Goal: Navigation & Orientation: Find specific page/section

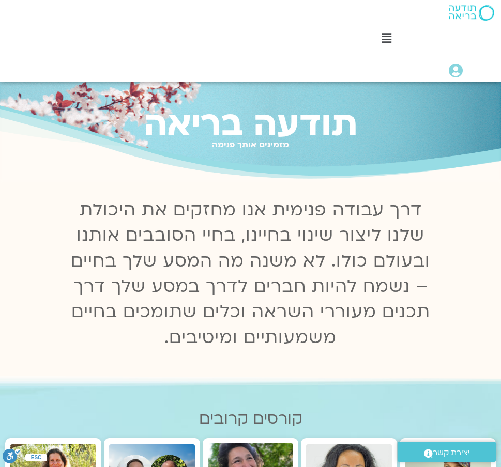
click at [381, 33] on icon at bounding box center [386, 38] width 10 height 11
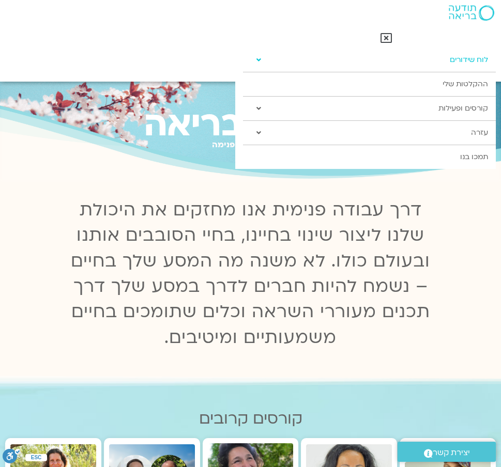
click at [469, 59] on link "לוח שידורים" at bounding box center [369, 60] width 253 height 24
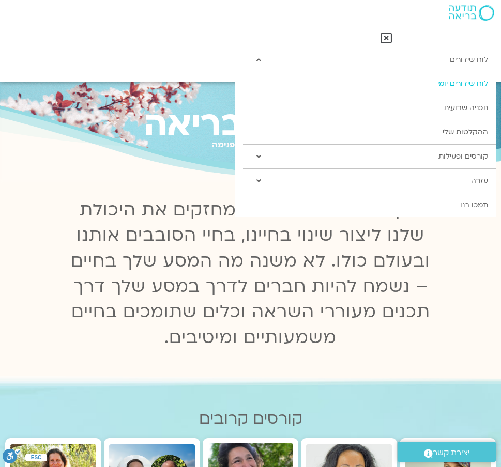
click at [469, 81] on link "לוח שידורים יומי" at bounding box center [369, 84] width 253 height 24
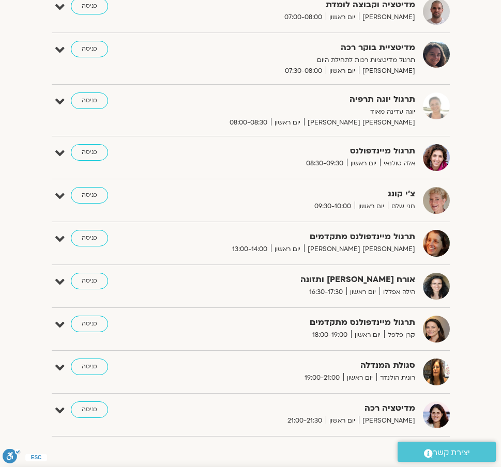
scroll to position [258, 0]
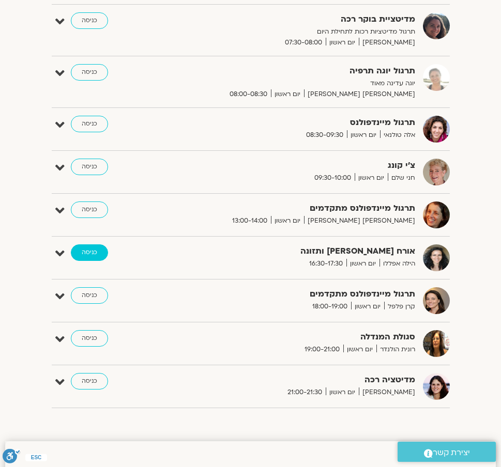
click at [97, 251] on link "כניסה" at bounding box center [89, 252] width 37 height 17
